Goal: Task Accomplishment & Management: Complete application form

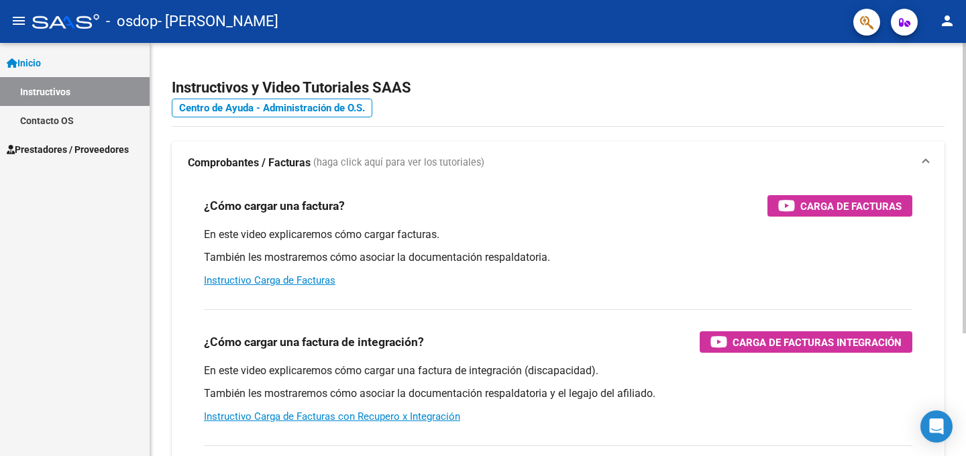
click at [738, 127] on div "Instructivos y Video Tutoriales SAAS Centro de Ayuda - Administración de O.S. C…" at bounding box center [558, 337] width 816 height 588
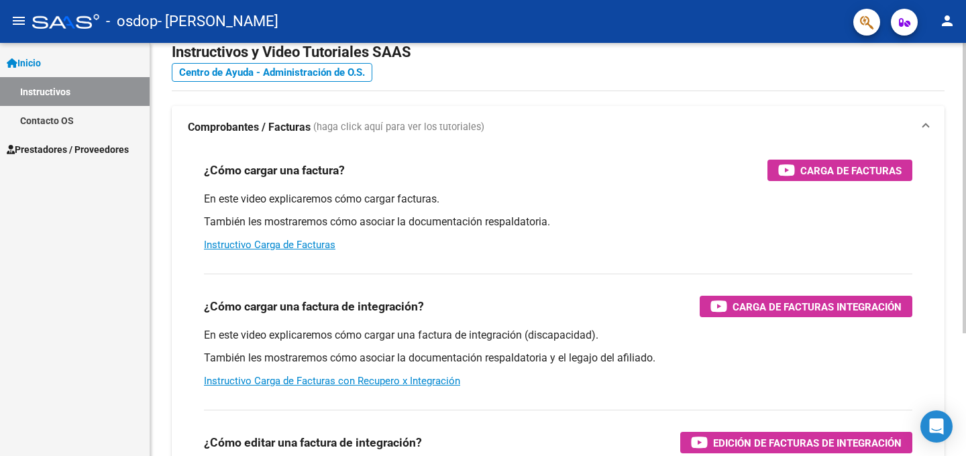
scroll to position [14, 0]
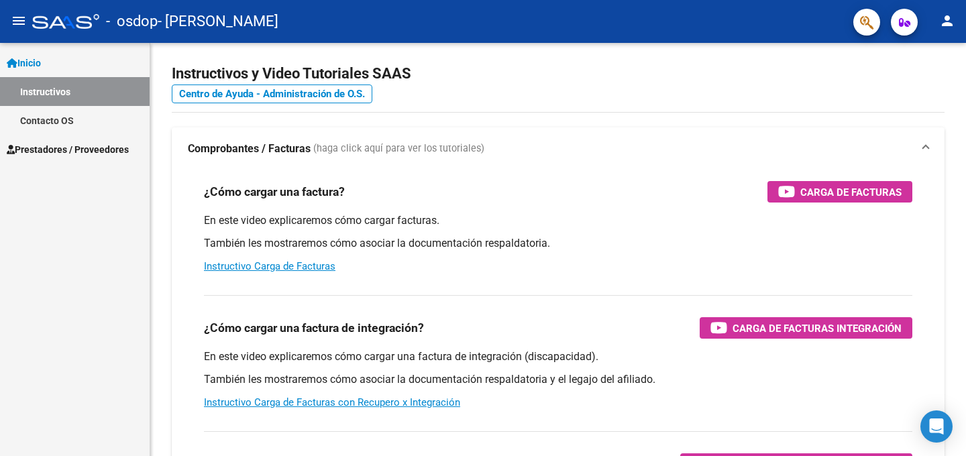
click at [955, 25] on mat-icon "person" at bounding box center [947, 21] width 16 height 16
click at [643, 30] on div at bounding box center [483, 228] width 966 height 456
click at [56, 144] on span "Prestadores / Proveedores" at bounding box center [68, 149] width 122 height 15
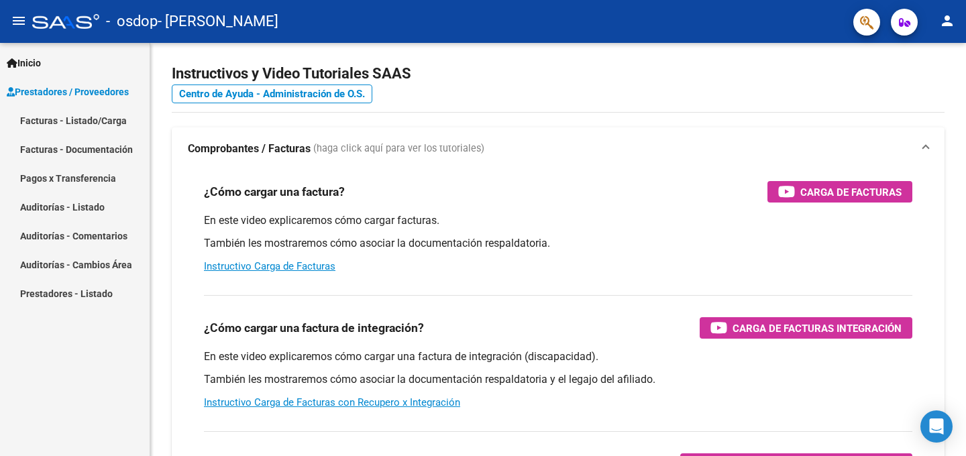
click at [40, 147] on link "Facturas - Documentación" at bounding box center [75, 149] width 150 height 29
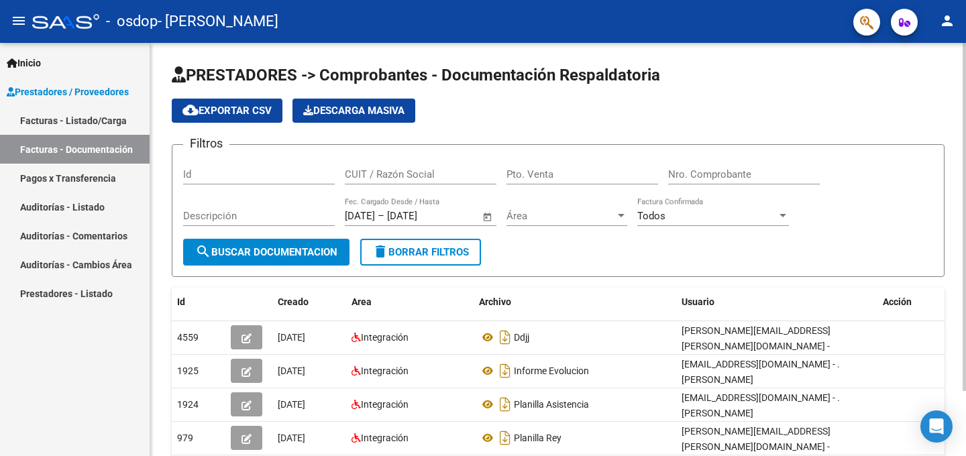
click at [533, 101] on div "cloud_download Exportar CSV Descarga Masiva" at bounding box center [558, 111] width 773 height 24
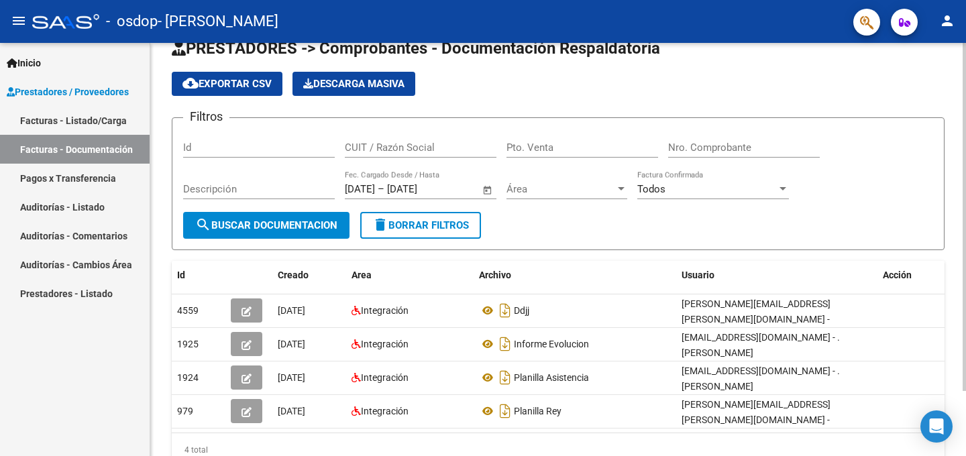
scroll to position [23, 0]
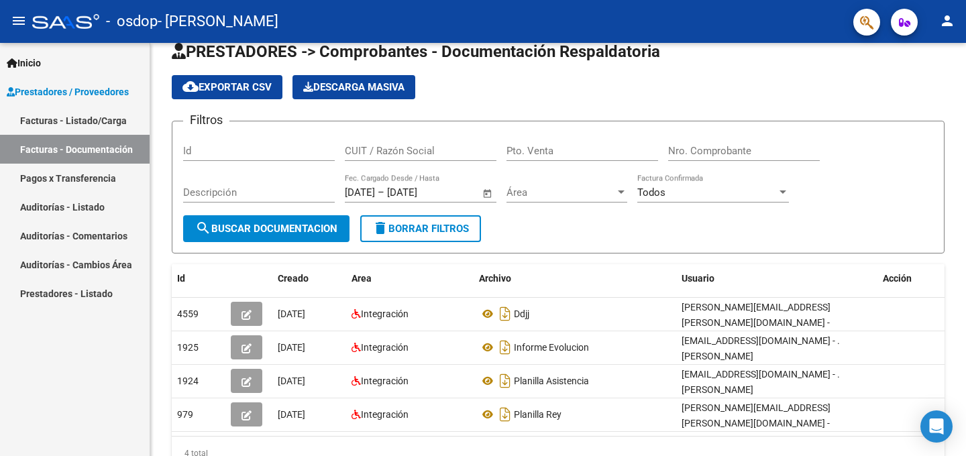
click at [89, 121] on link "Facturas - Listado/Carga" at bounding box center [75, 120] width 150 height 29
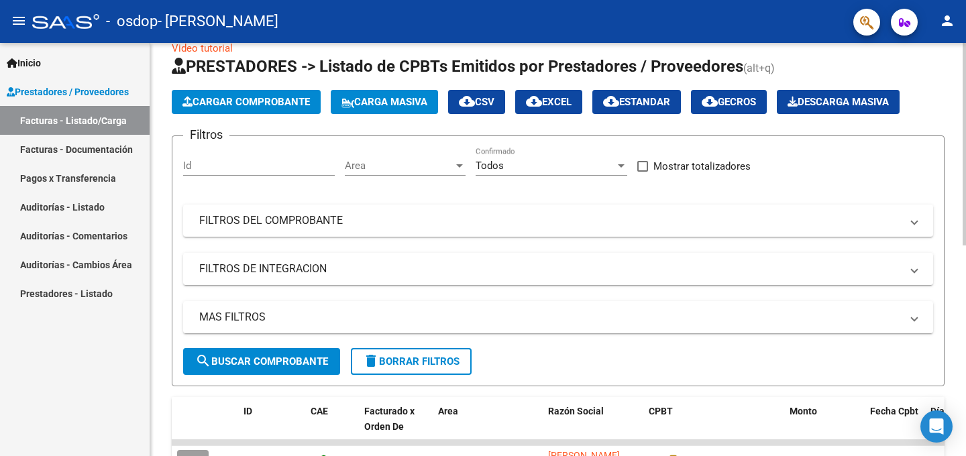
click at [243, 95] on button "Cargar Comprobante" at bounding box center [246, 102] width 149 height 24
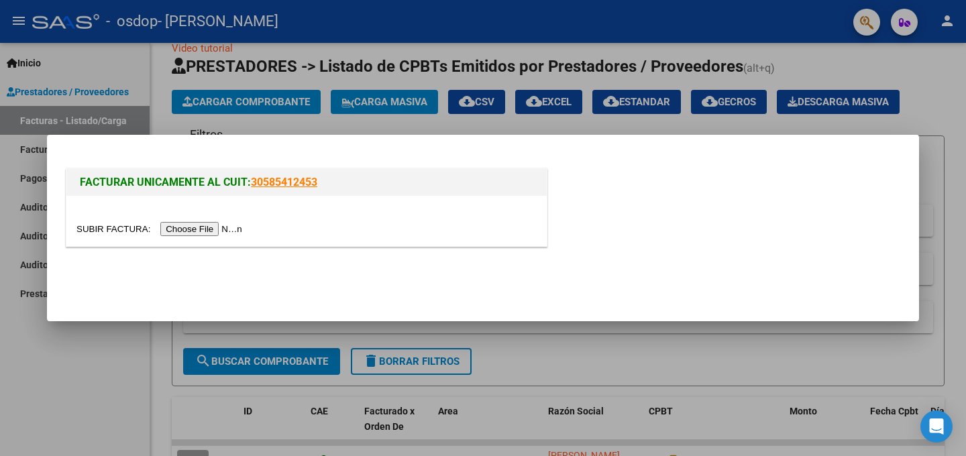
click at [184, 227] on input "file" at bounding box center [161, 229] width 170 height 14
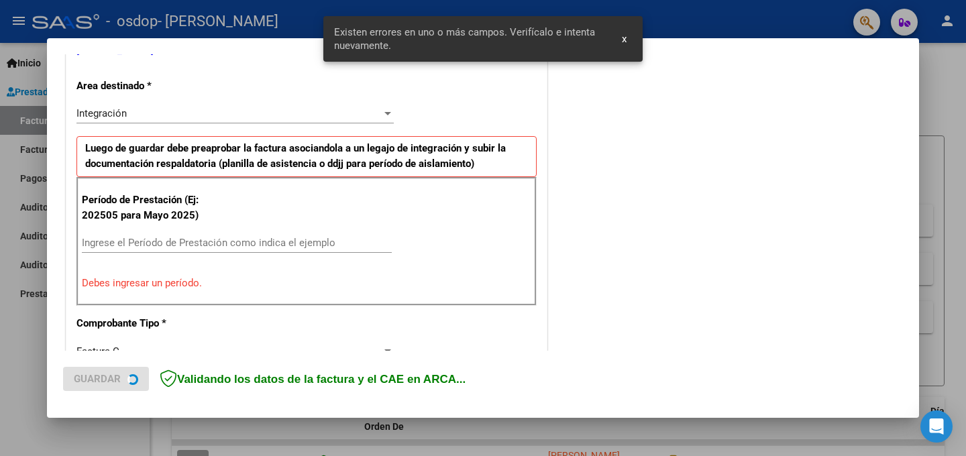
scroll to position [294, 0]
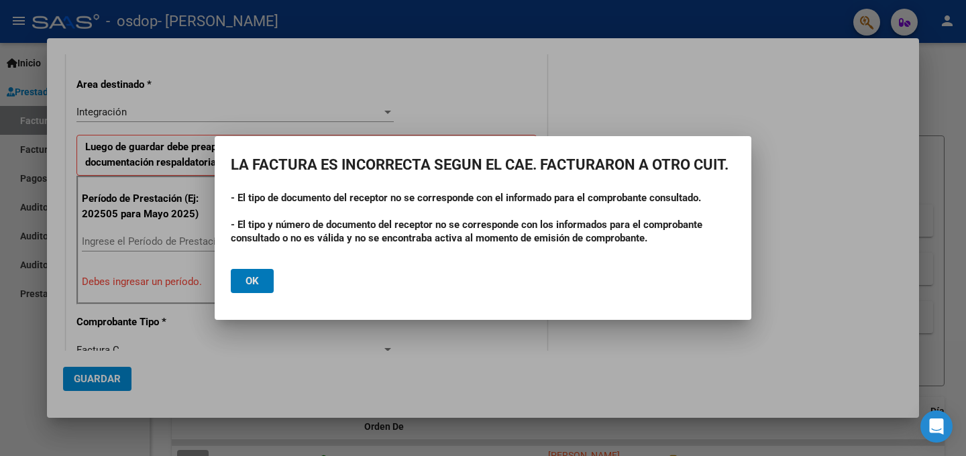
click at [252, 280] on span "Ok" at bounding box center [252, 281] width 13 height 12
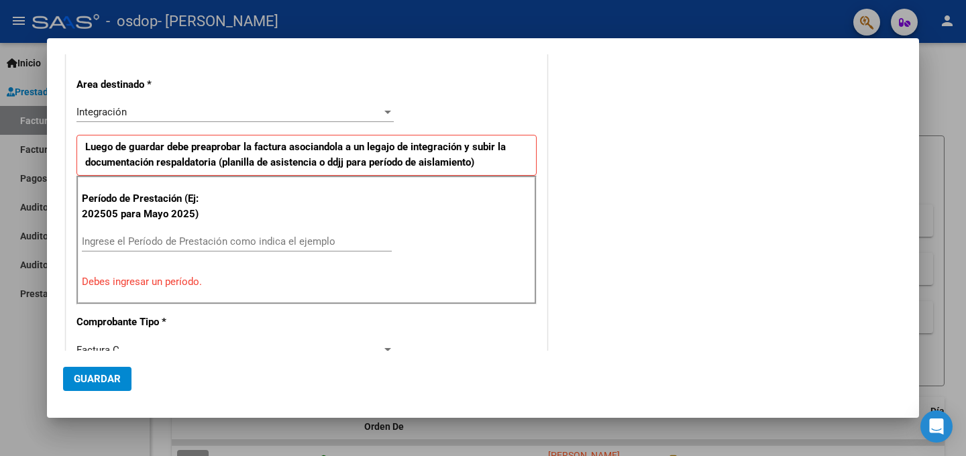
click at [461, 112] on div "CUIT * 27-32833656-7 Ingresar CUIT ANALISIS PRESTADOR REY [PERSON_NAME] Area de…" at bounding box center [306, 451] width 480 height 1045
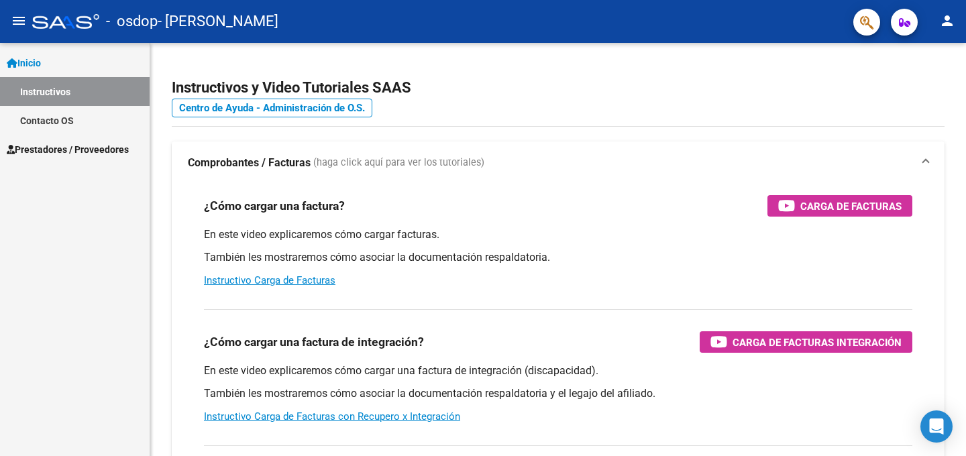
click at [48, 150] on span "Prestadores / Proveedores" at bounding box center [68, 149] width 122 height 15
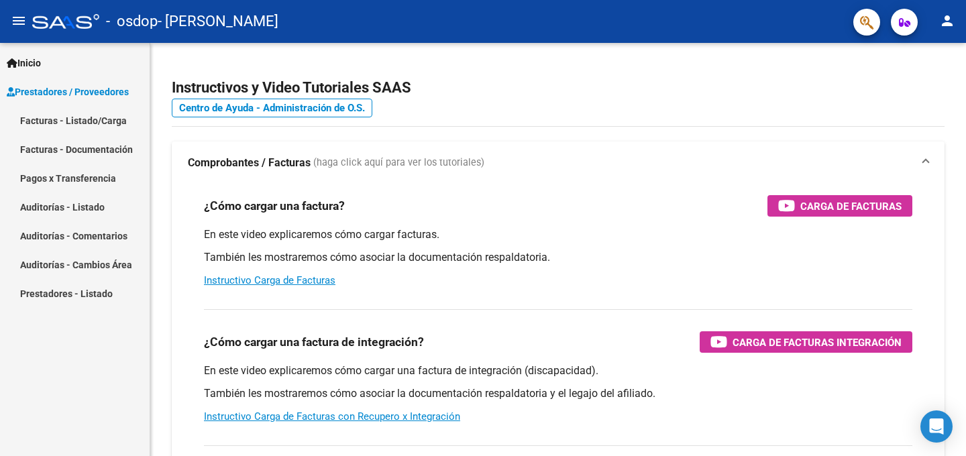
click at [68, 121] on link "Facturas - Listado/Carga" at bounding box center [75, 120] width 150 height 29
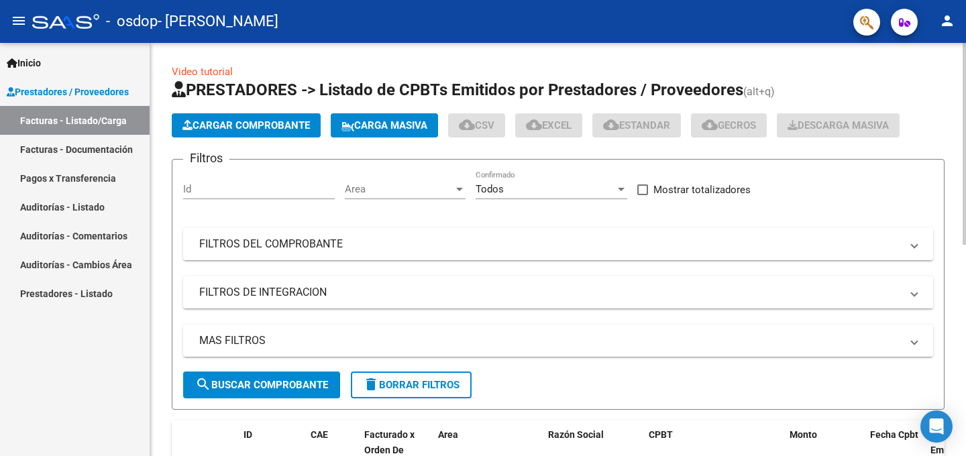
click at [242, 131] on span "Cargar Comprobante" at bounding box center [246, 125] width 127 height 12
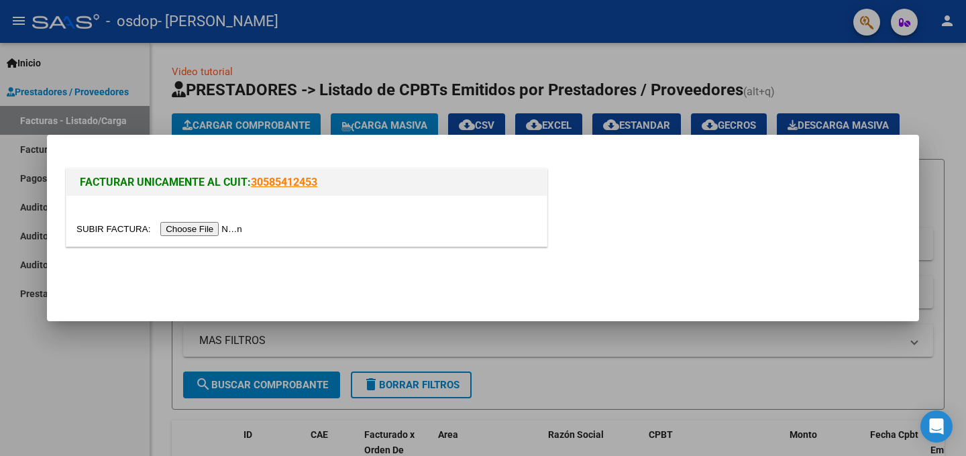
click at [202, 233] on input "file" at bounding box center [161, 229] width 170 height 14
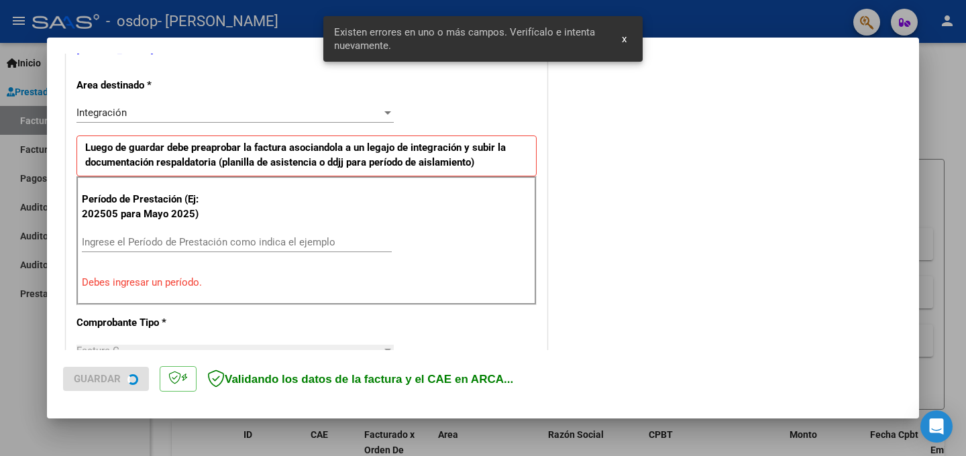
scroll to position [294, 0]
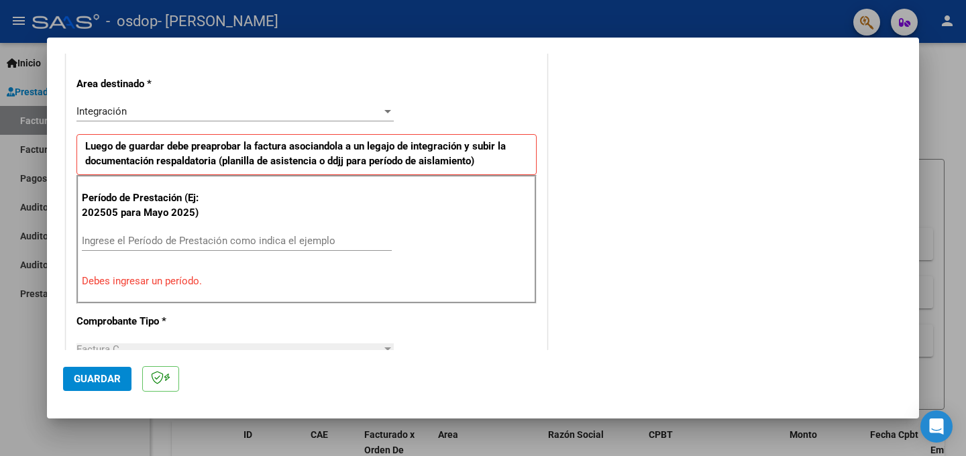
click at [125, 246] on input "Ingrese el Período de Prestación como indica el ejemplo" at bounding box center [237, 241] width 310 height 12
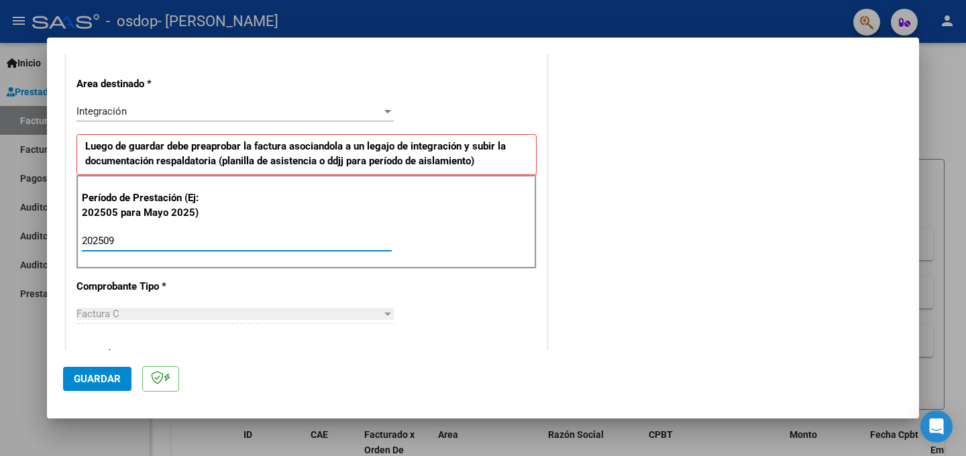
type input "202509"
click at [492, 289] on div "CUIT * 27-32833656-7 Ingresar CUIT ANALISIS PRESTADOR REY MARIANA CAROLINA ARCA…" at bounding box center [306, 433] width 480 height 1010
click at [108, 370] on button "Guardar" at bounding box center [97, 379] width 68 height 24
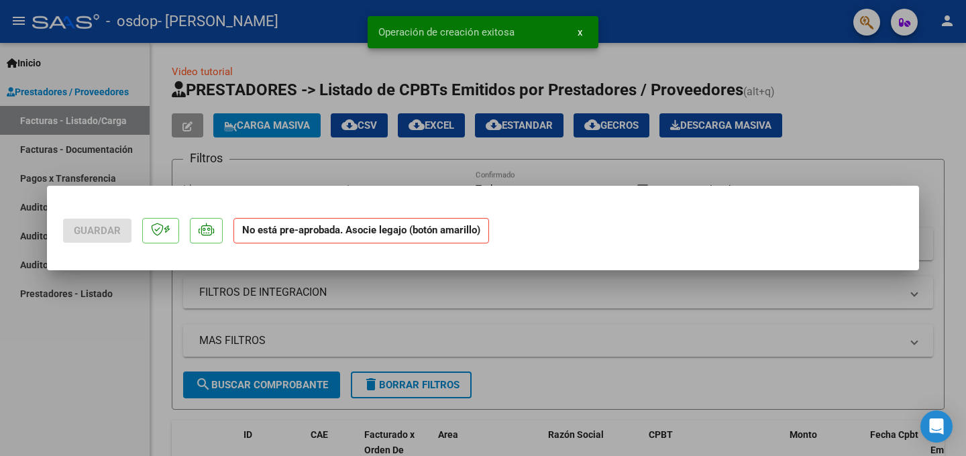
scroll to position [0, 0]
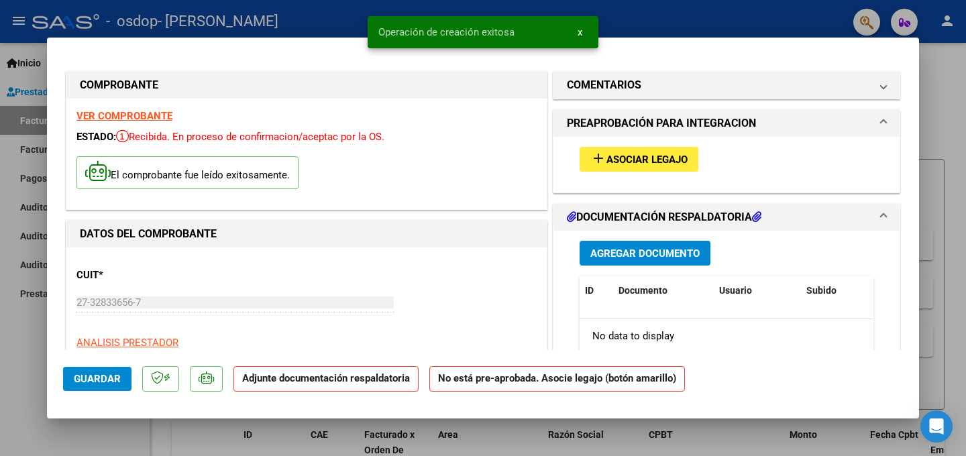
click at [676, 161] on span "Asociar Legajo" at bounding box center [647, 160] width 81 height 12
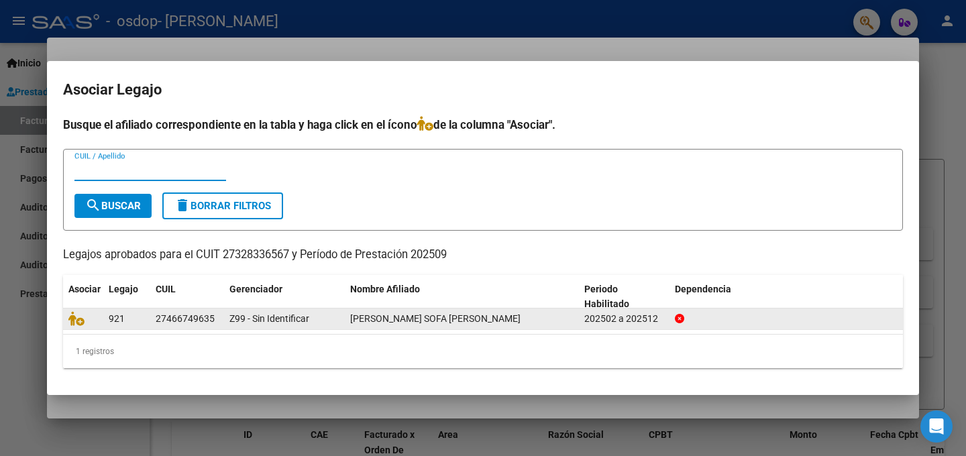
click at [315, 322] on div "Z99 - Sin Identificar" at bounding box center [284, 318] width 110 height 15
click at [255, 315] on span "Z99 - Sin Identificar" at bounding box center [269, 318] width 80 height 11
click at [558, 324] on div "GALEANO SOF­A MACARENA" at bounding box center [461, 318] width 223 height 15
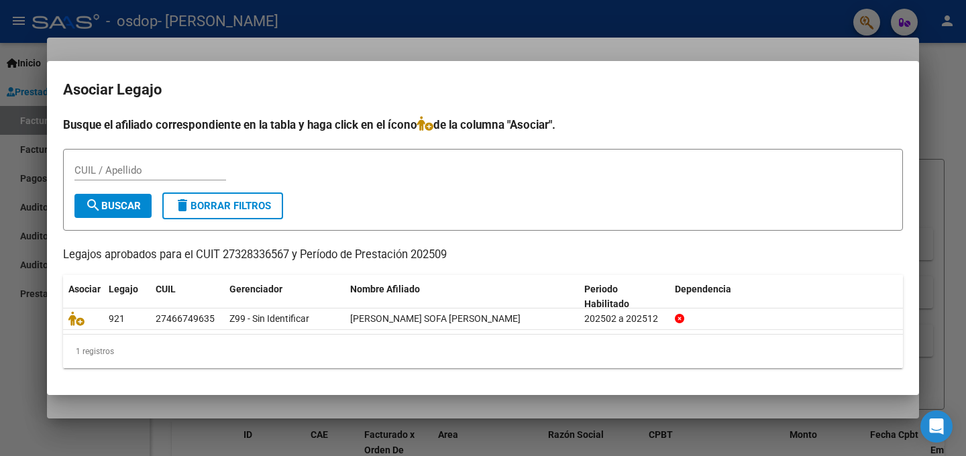
click at [113, 172] on input "CUIL / Apellido" at bounding box center [150, 170] width 152 height 12
type input "G"
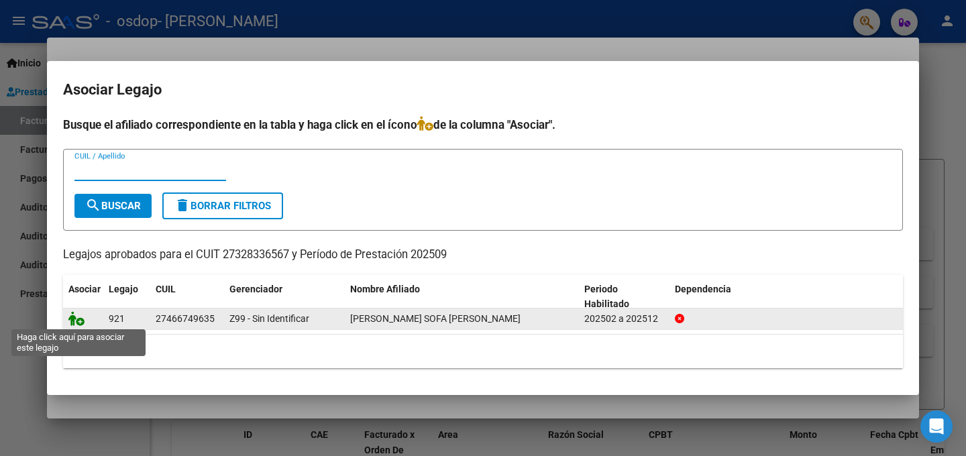
click at [80, 322] on icon at bounding box center [76, 318] width 16 height 15
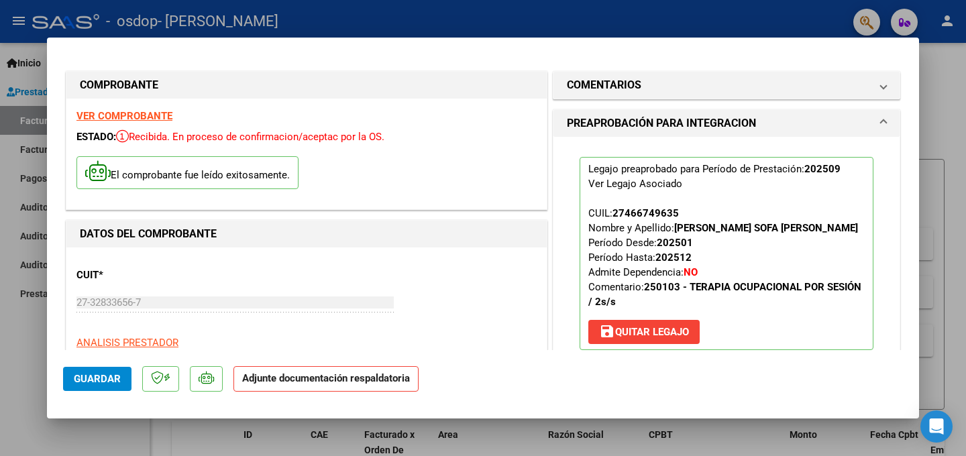
click at [339, 372] on strong "Adjunte documentación respaldatoria" at bounding box center [326, 378] width 168 height 12
click at [649, 368] on mat-dialog-actions "Guardar Adjunte documentación respaldatoria" at bounding box center [483, 376] width 840 height 53
click at [915, 253] on mat-dialog-content "COMPROBANTE VER COMPROBANTE ESTADO: Recibida. En proceso de confirmacion/acepta…" at bounding box center [483, 202] width 872 height 297
click at [99, 374] on span "Guardar" at bounding box center [97, 379] width 47 height 12
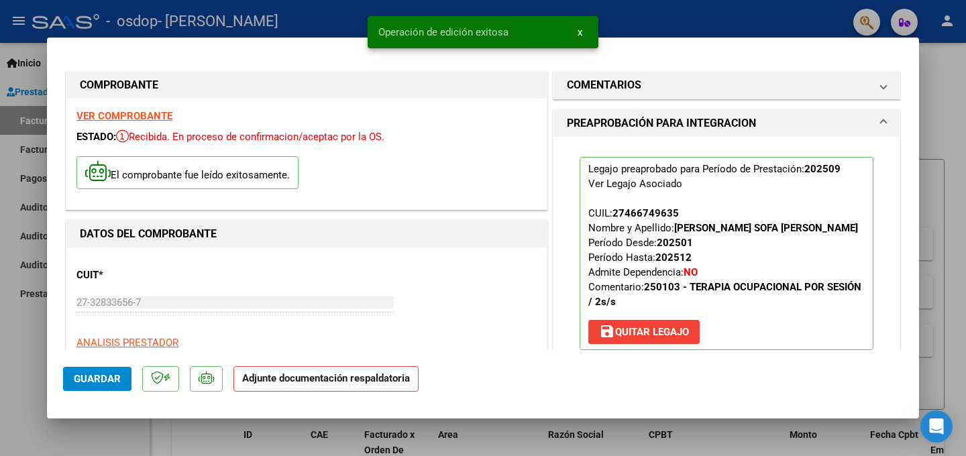
click at [119, 383] on span "Guardar" at bounding box center [97, 379] width 47 height 12
click at [352, 375] on strong "Adjunte documentación respaldatoria" at bounding box center [326, 378] width 168 height 12
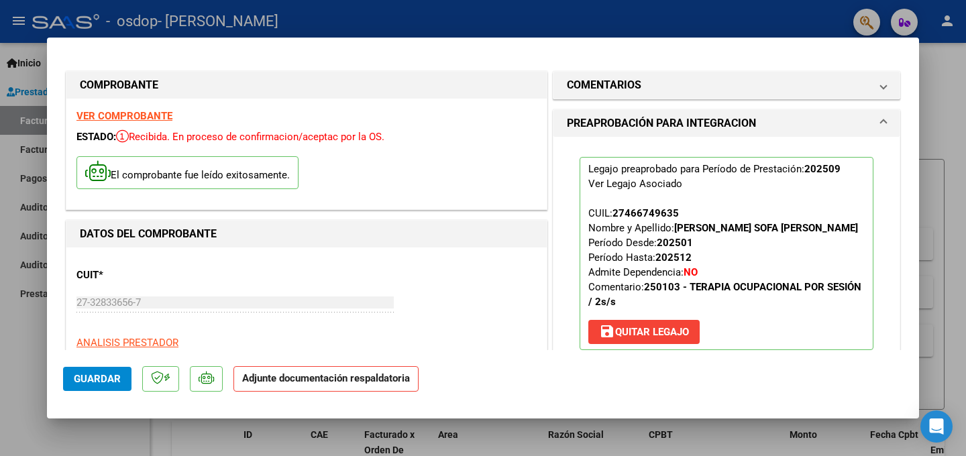
click at [136, 118] on strong "VER COMPROBANTE" at bounding box center [124, 116] width 96 height 12
click at [87, 372] on button "Guardar" at bounding box center [97, 379] width 68 height 24
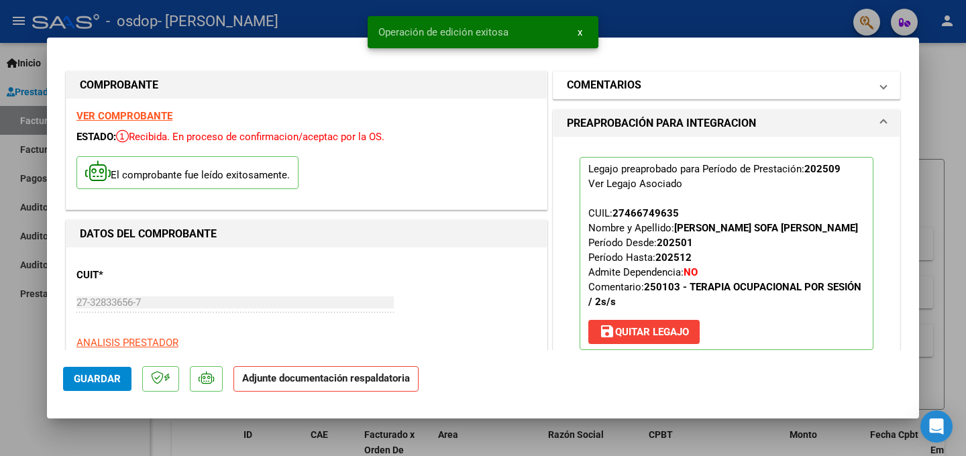
click at [716, 74] on mat-expansion-panel-header "COMENTARIOS" at bounding box center [727, 85] width 346 height 27
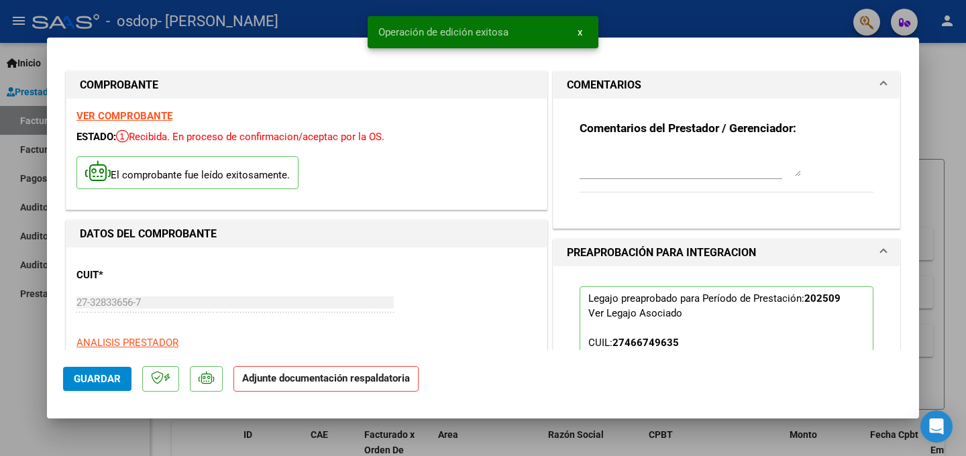
click at [660, 166] on textarea at bounding box center [690, 163] width 221 height 27
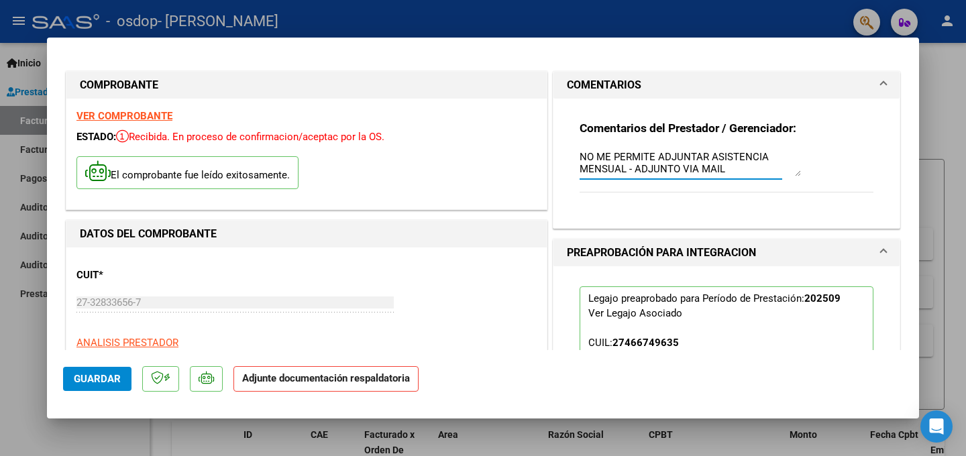
type textarea "NO ME PERMITE ADJUNTAR ASISTENCIA MENSUAL - ADJUNTO VIA MAIL"
click at [800, 224] on div "Comentarios del Prestador / Gerenciador: NO ME PERMITE ADJUNTAR ASISTENCIA MENS…" at bounding box center [727, 163] width 346 height 129
click at [795, 209] on div "Comentarios del Prestador / Gerenciador: NO ME PERMITE ADJUNTAR ASISTENCIA MENS…" at bounding box center [727, 158] width 314 height 119
click at [559, 331] on div "Legajo preaprobado para Período de Prestación: 202509 Ver Legajo Asociado CUIL:…" at bounding box center [727, 388] width 346 height 244
click at [888, 85] on mat-expansion-panel-header "COMENTARIOS" at bounding box center [727, 85] width 346 height 27
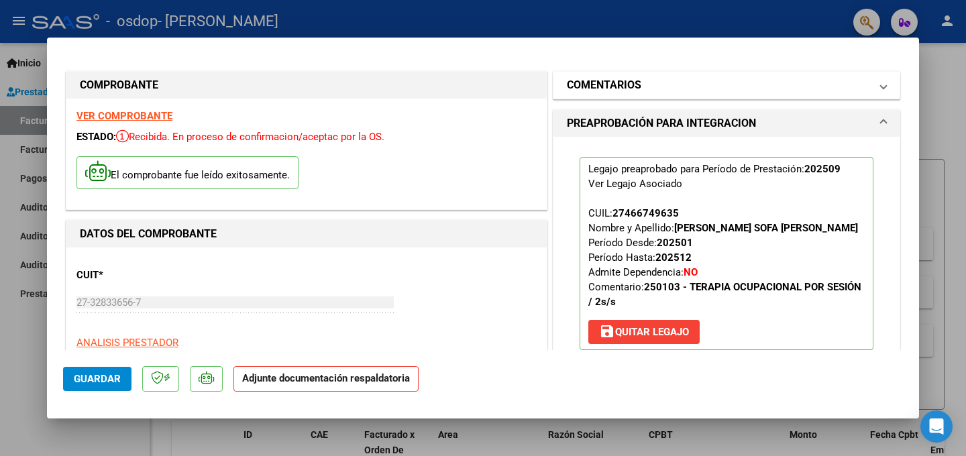
click at [843, 89] on mat-panel-title "COMENTARIOS" at bounding box center [718, 85] width 303 height 16
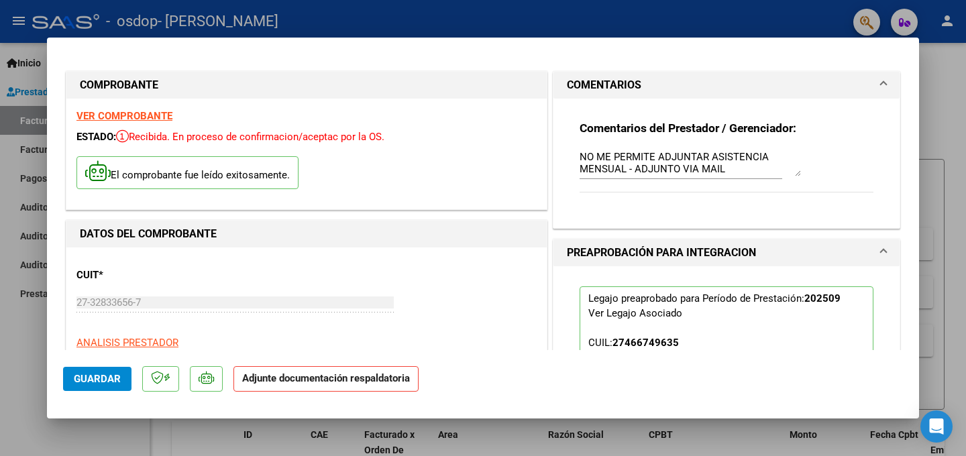
click at [923, 156] on div at bounding box center [483, 228] width 966 height 456
type input "$ 0,00"
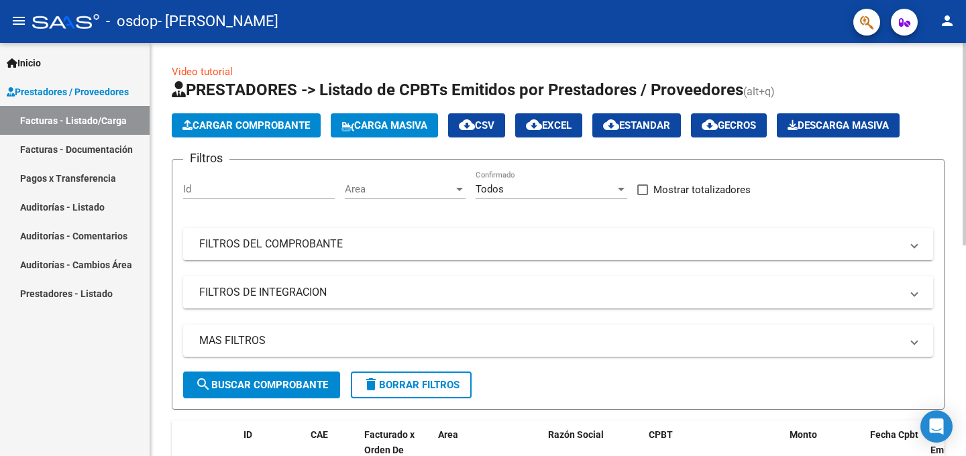
click at [162, 180] on div "Video tutorial PRESTADORES -> Listado de CPBTs Emitidos por Prestadores / Prove…" at bounding box center [558, 464] width 816 height 843
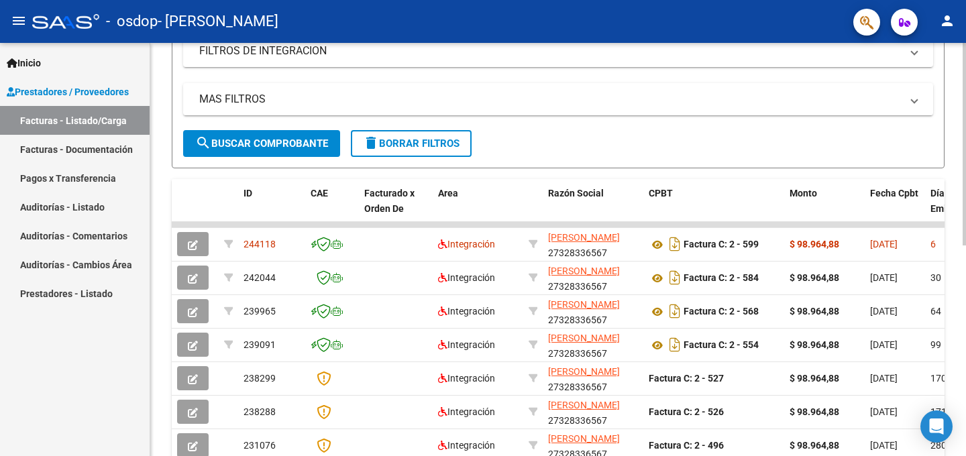
scroll to position [268, 0]
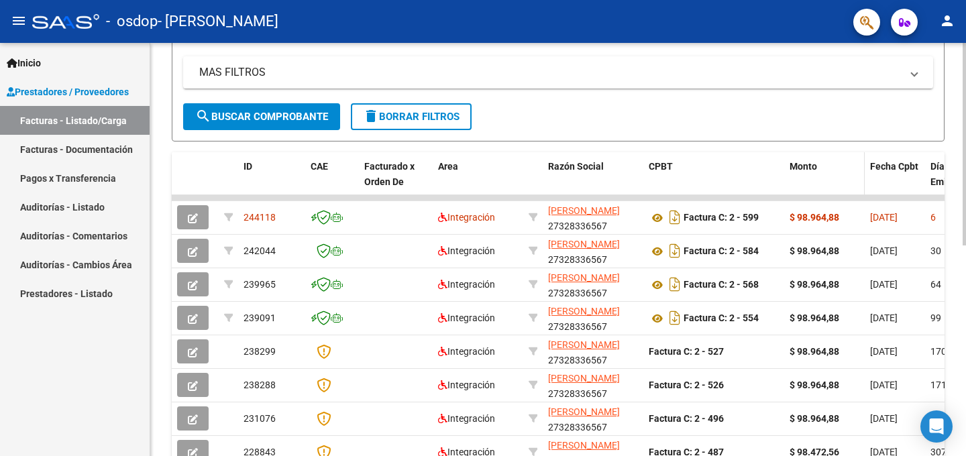
click at [851, 185] on datatable-header-cell "Monto" at bounding box center [824, 181] width 81 height 59
click at [936, 182] on span "Días desde Emisión" at bounding box center [954, 174] width 47 height 26
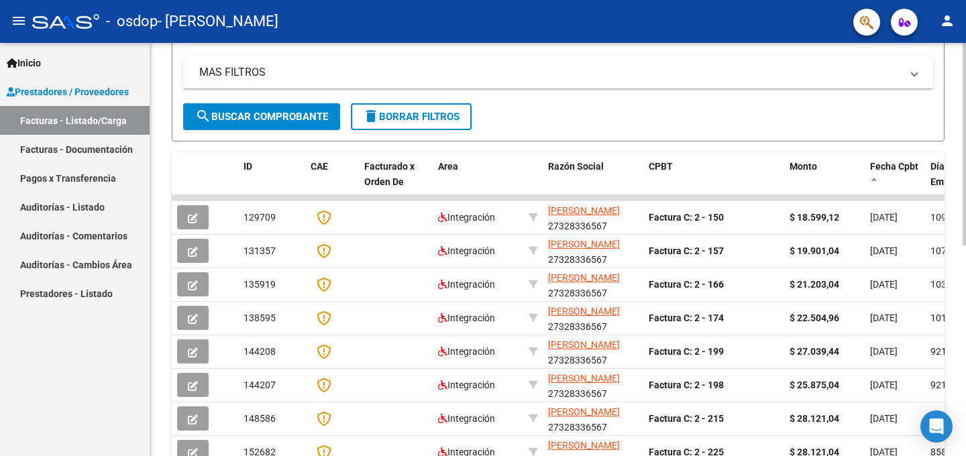
click at [936, 182] on span "Días desde Emisión" at bounding box center [954, 174] width 47 height 26
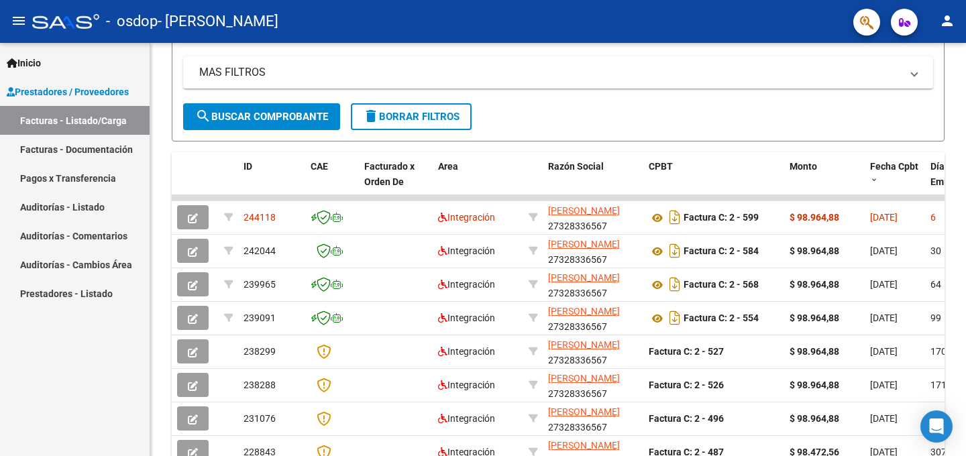
click at [99, 149] on link "Facturas - Documentación" at bounding box center [75, 149] width 150 height 29
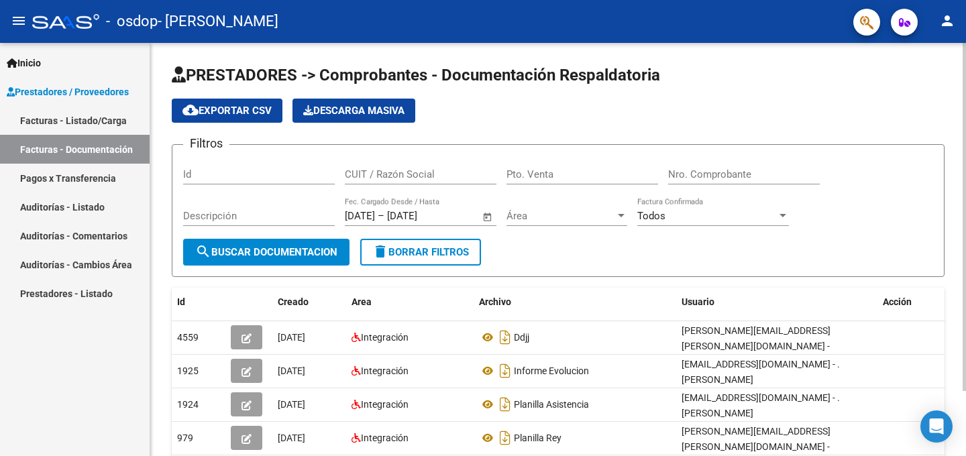
click at [233, 110] on span "cloud_download Exportar CSV" at bounding box center [227, 111] width 89 height 12
click at [63, 119] on link "Facturas - Listado/Carga" at bounding box center [75, 120] width 150 height 29
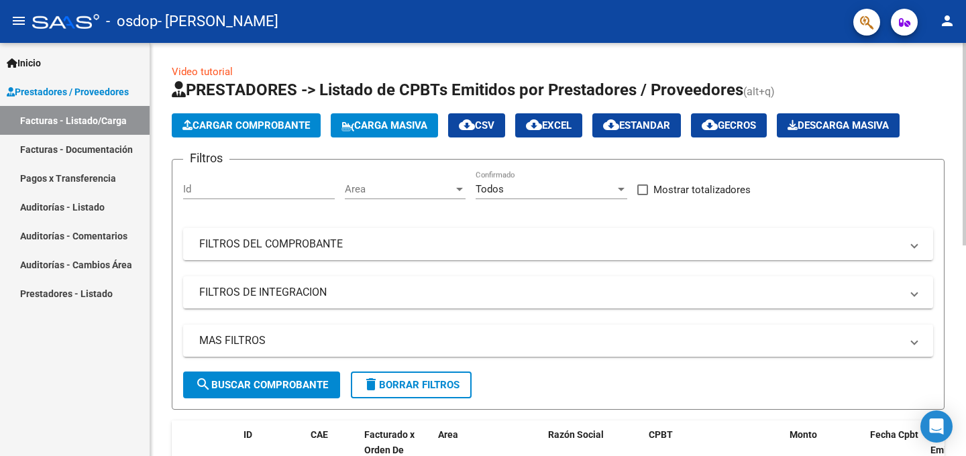
click at [276, 127] on span "Cargar Comprobante" at bounding box center [246, 125] width 127 height 12
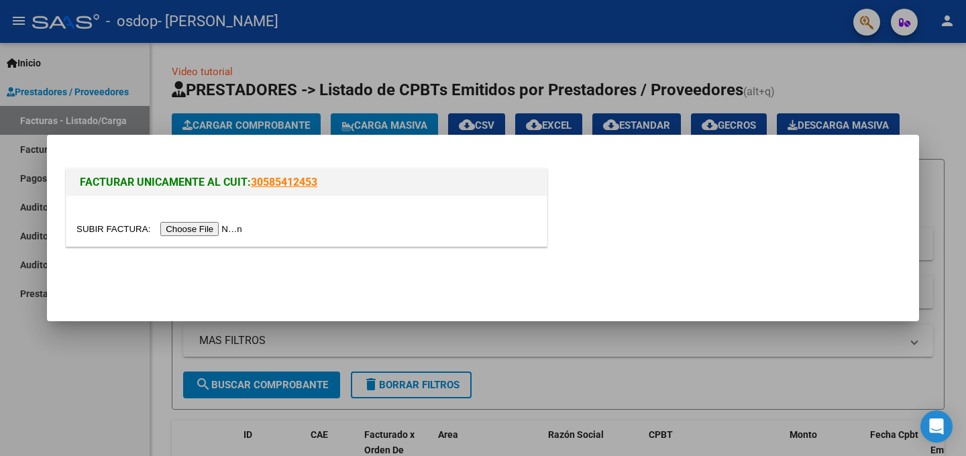
click at [419, 60] on div at bounding box center [483, 228] width 966 height 456
